Goal: Navigation & Orientation: Find specific page/section

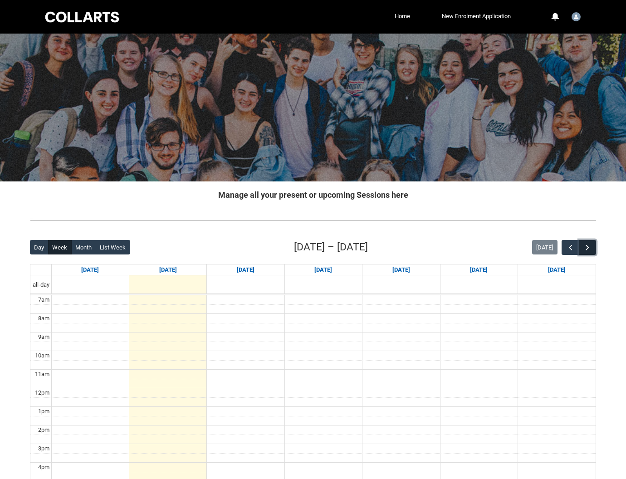
click at [594, 248] on button "button" at bounding box center [586, 247] width 17 height 15
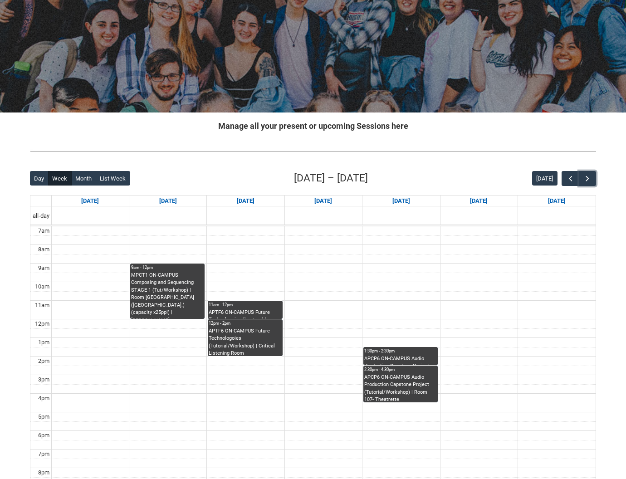
scroll to position [76, 0]
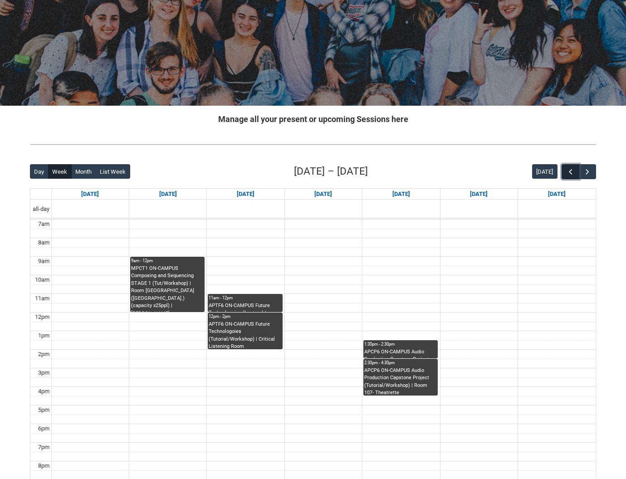
click at [564, 171] on button "button" at bounding box center [569, 171] width 17 height 15
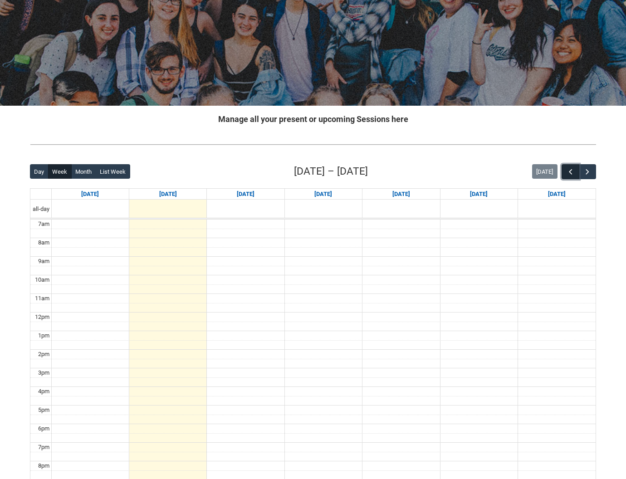
click at [564, 171] on button "button" at bounding box center [569, 171] width 17 height 15
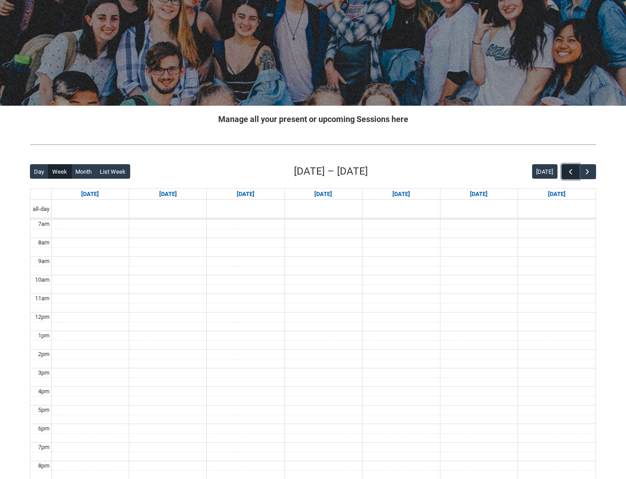
click at [564, 171] on button "button" at bounding box center [569, 171] width 17 height 15
click at [568, 173] on span "button" at bounding box center [570, 171] width 9 height 9
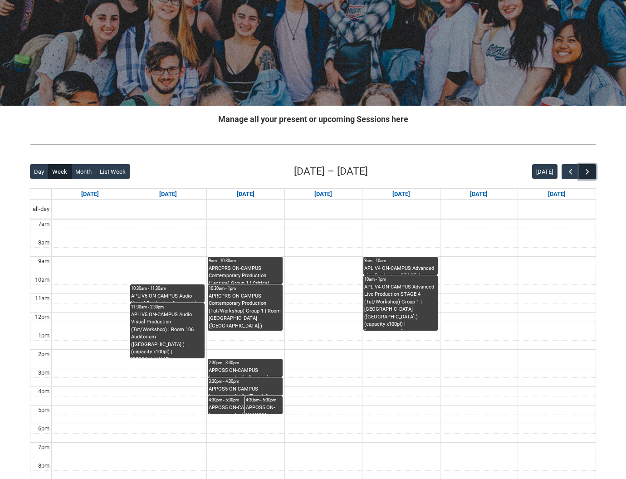
click at [582, 174] on button "button" at bounding box center [586, 171] width 17 height 15
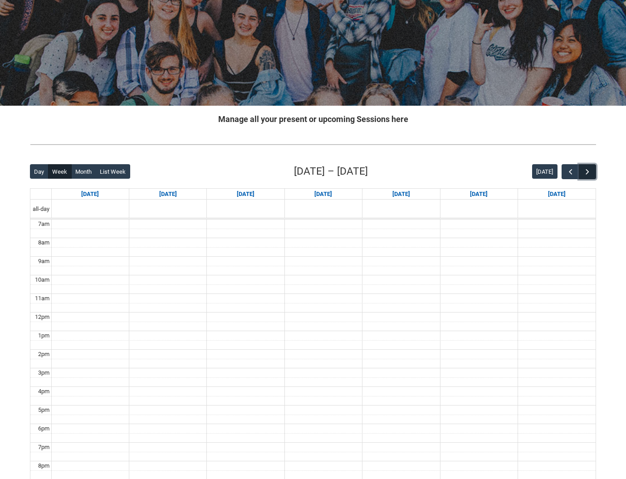
click at [582, 174] on span "button" at bounding box center [586, 171] width 9 height 9
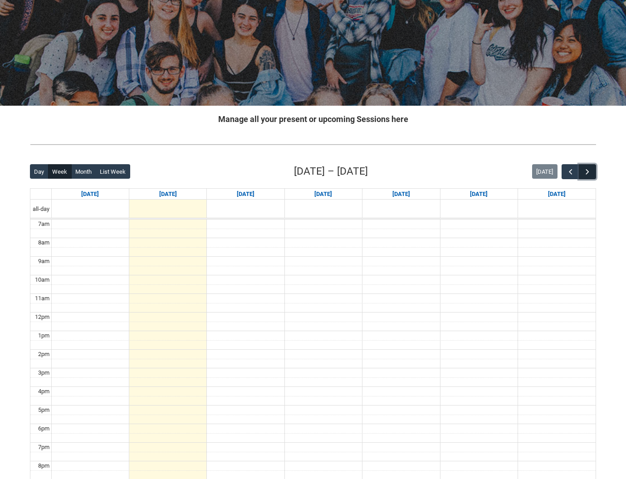
click at [582, 174] on span "button" at bounding box center [586, 171] width 9 height 9
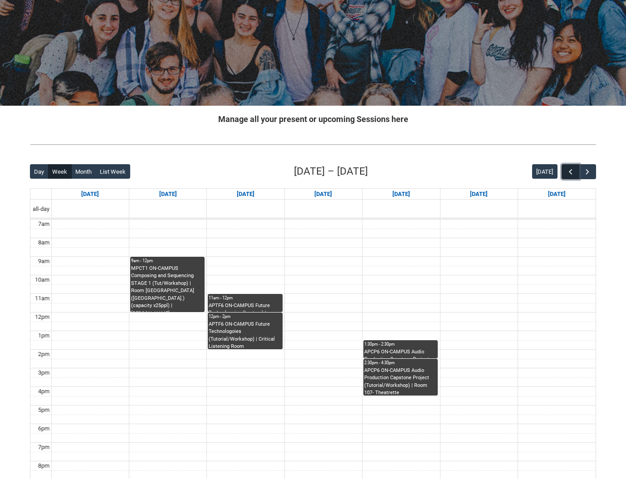
click at [571, 174] on span "button" at bounding box center [570, 171] width 9 height 9
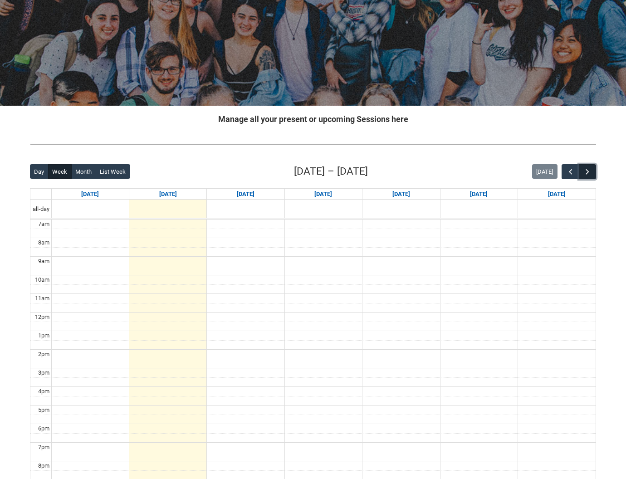
click at [587, 174] on span "button" at bounding box center [586, 171] width 9 height 9
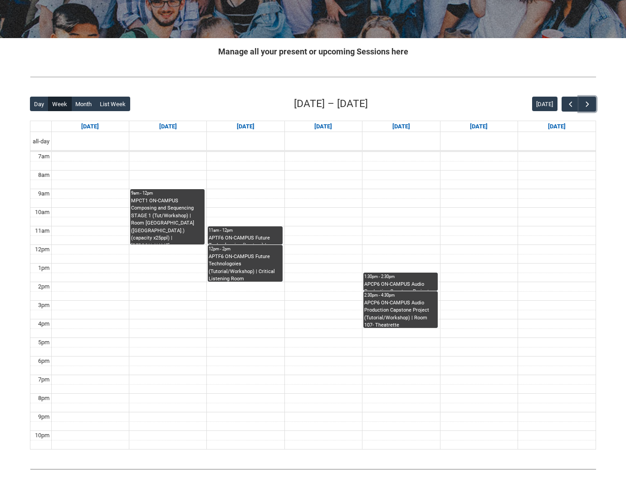
scroll to position [144, 0]
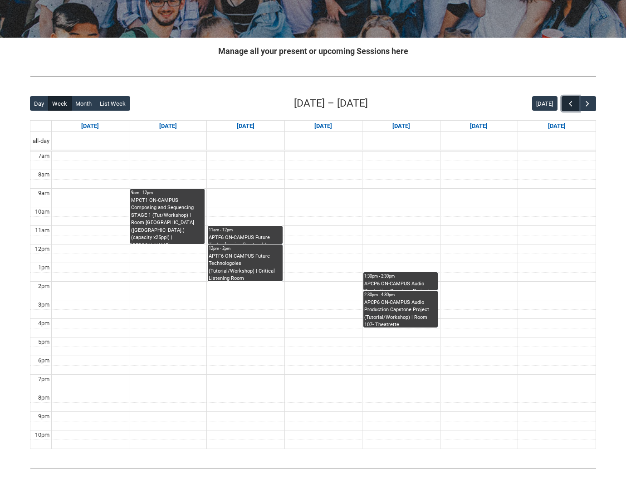
click at [570, 105] on span "button" at bounding box center [570, 103] width 9 height 9
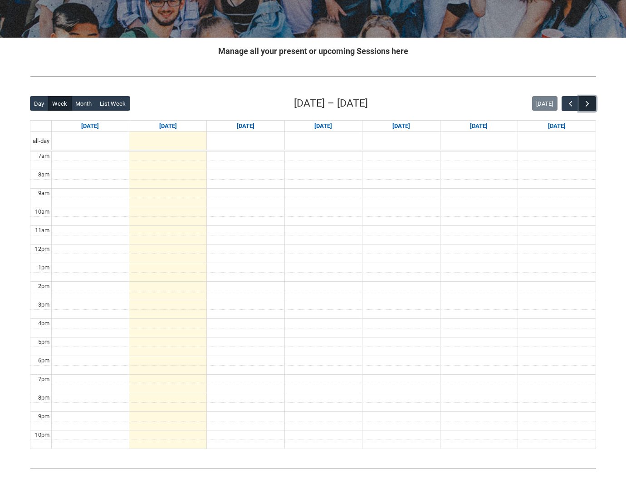
click at [594, 105] on button "button" at bounding box center [586, 103] width 17 height 15
